Goal: Information Seeking & Learning: Learn about a topic

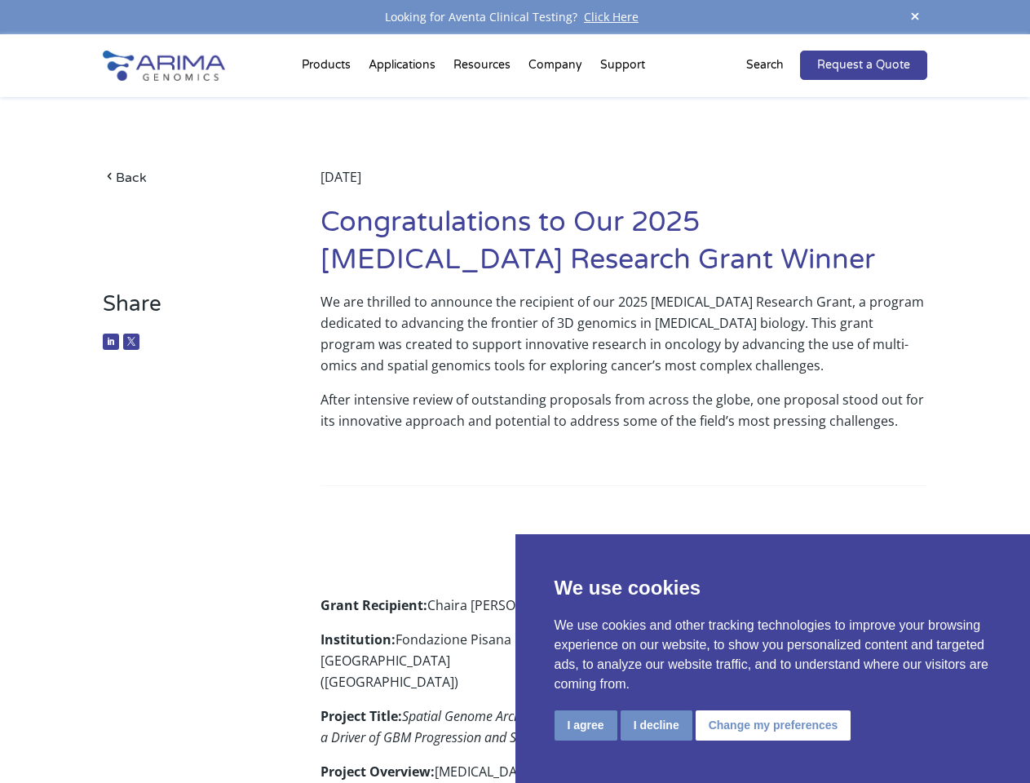
click at [515, 391] on p "After intensive review of outstanding proposals from across the globe, one prop…" at bounding box center [623, 416] width 607 height 55
click at [586, 725] on button "I agree" at bounding box center [586, 725] width 63 height 30
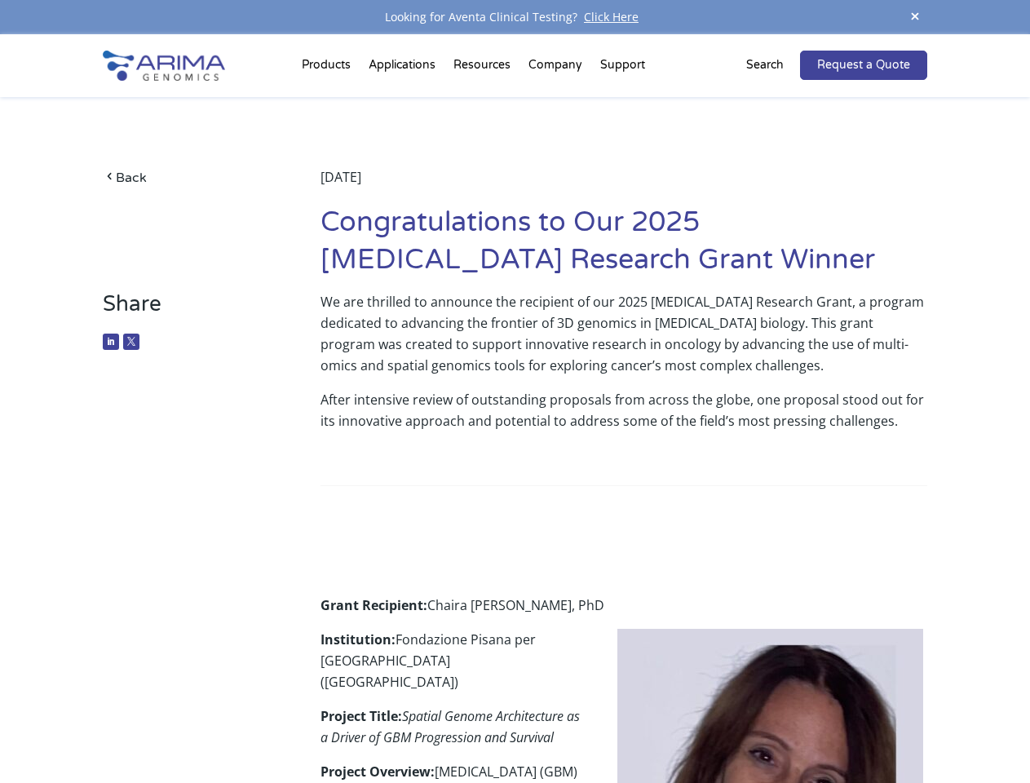
click at [915, 17] on span at bounding box center [915, 18] width 24 height 22
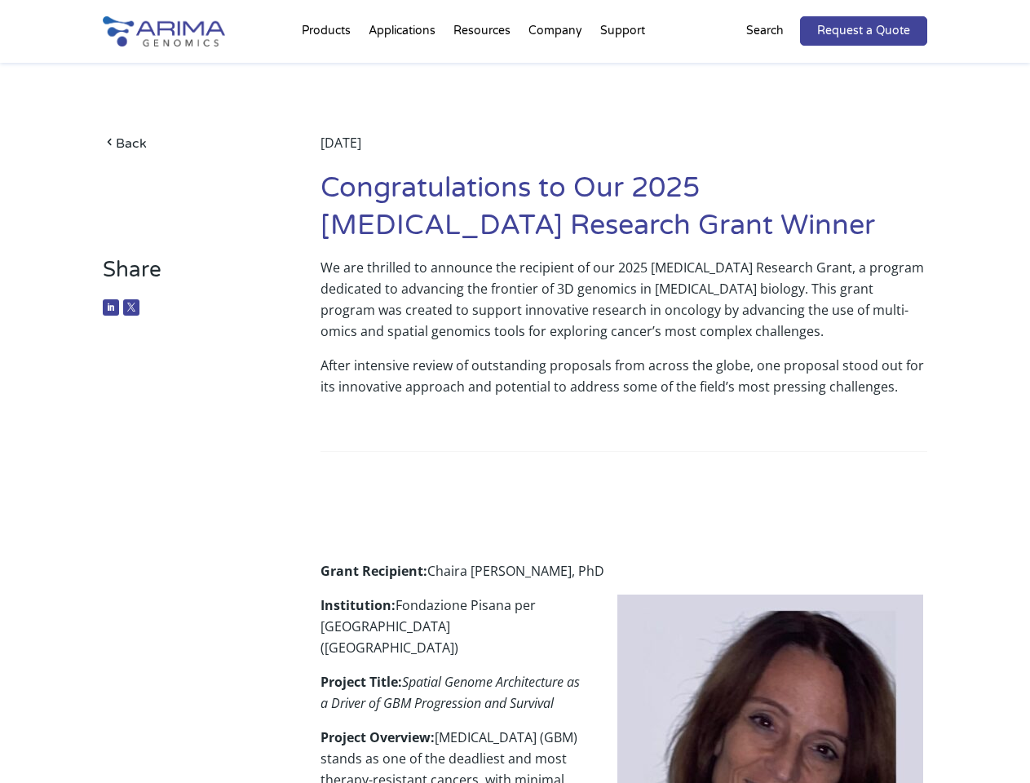
click at [515, 409] on p "After intensive review of outstanding proposals from across the globe, one prop…" at bounding box center [623, 382] width 607 height 55
click at [329, 69] on div "Back [DATE] Congratulations to Our 2025 [MEDICAL_DATA] Research Grant Winner" at bounding box center [515, 160] width 824 height 194
click at [484, 69] on div "Back [DATE] Congratulations to Our 2025 [MEDICAL_DATA] Research Grant Winner" at bounding box center [515, 160] width 824 height 194
click at [556, 69] on div "Back [DATE] Congratulations to Our 2025 [MEDICAL_DATA] Research Grant Winner" at bounding box center [515, 160] width 824 height 194
click at [622, 69] on div "Back [DATE] Congratulations to Our 2025 [MEDICAL_DATA] Research Grant Winner" at bounding box center [515, 160] width 824 height 194
